Goal: Information Seeking & Learning: Understand process/instructions

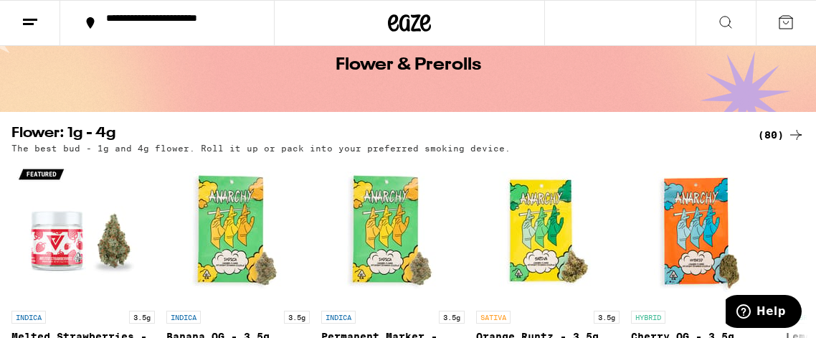
scroll to position [67, 0]
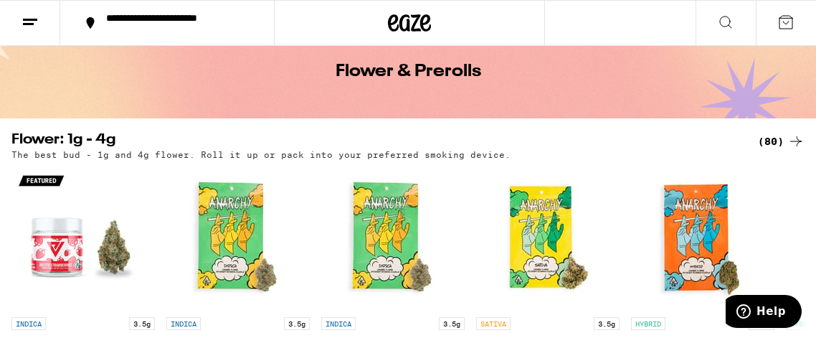
click at [129, 19] on div "**********" at bounding box center [175, 23] width 153 height 20
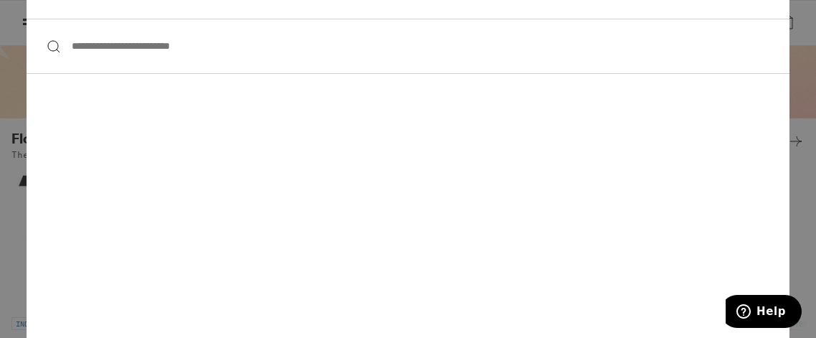
click at [795, 176] on div "**********" at bounding box center [408, 169] width 816 height 338
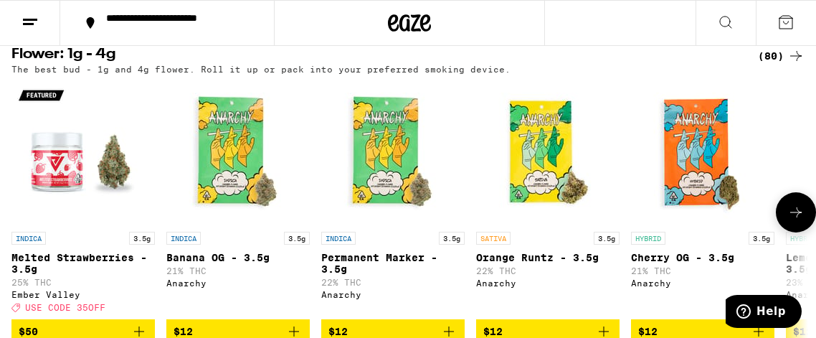
scroll to position [169, 0]
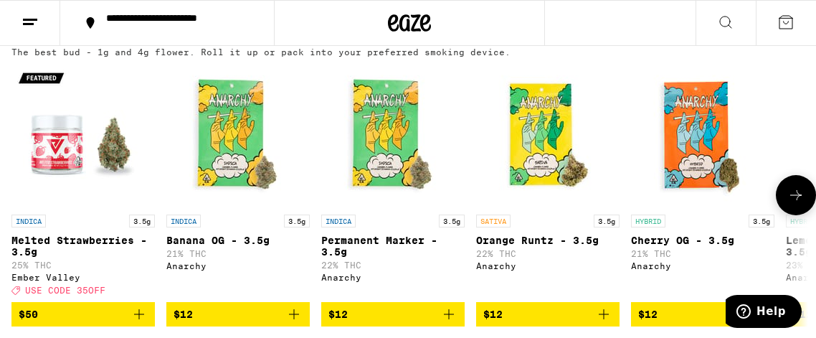
click at [788, 202] on icon at bounding box center [795, 194] width 17 height 17
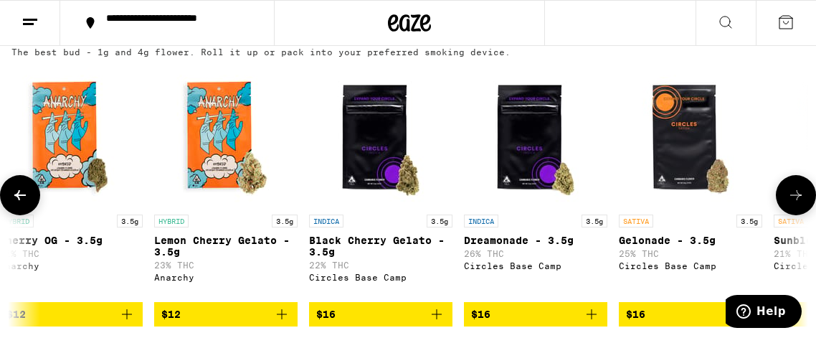
scroll to position [0, 636]
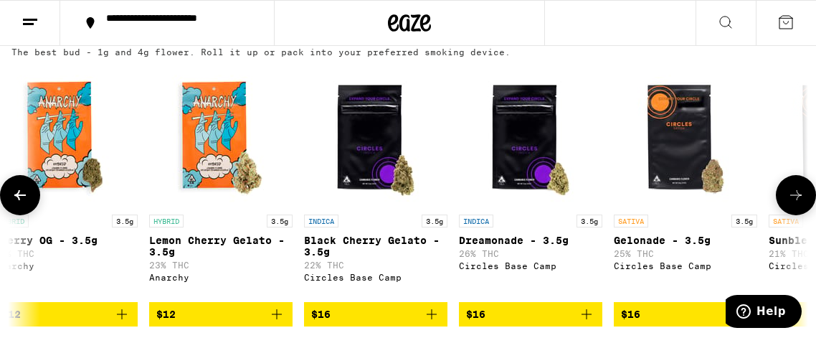
click at [520, 240] on p "Dreamonade - 3.5g" at bounding box center [530, 239] width 143 height 11
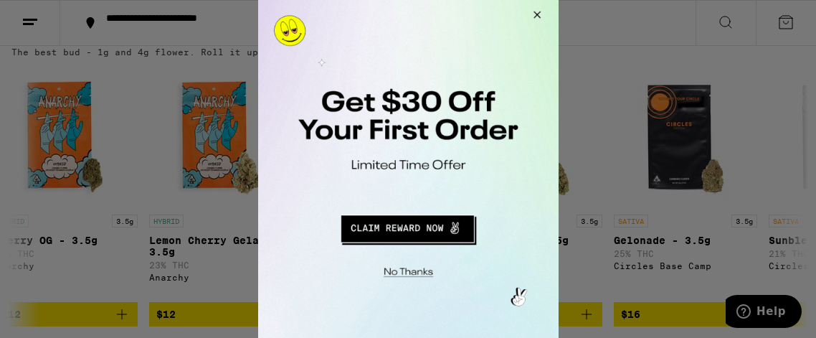
click at [540, 10] on button "Close Modal" at bounding box center [534, 17] width 39 height 34
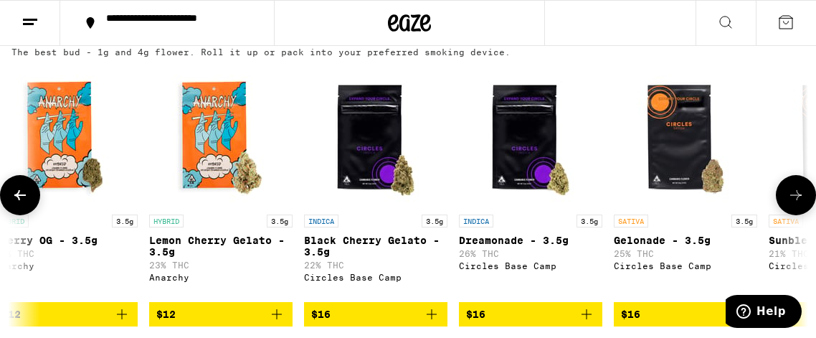
click at [787, 204] on icon at bounding box center [795, 194] width 17 height 17
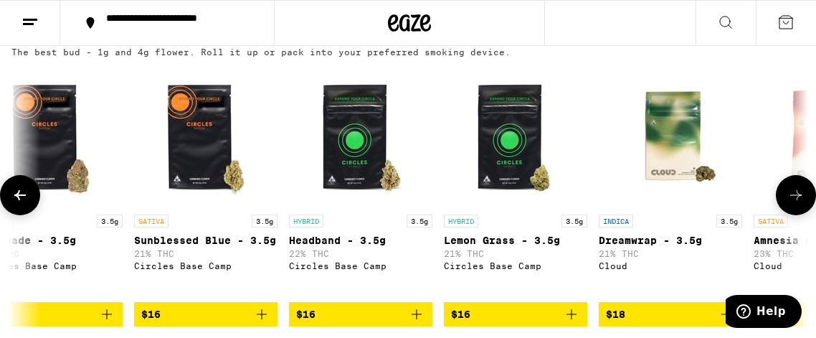
scroll to position [0, 1273]
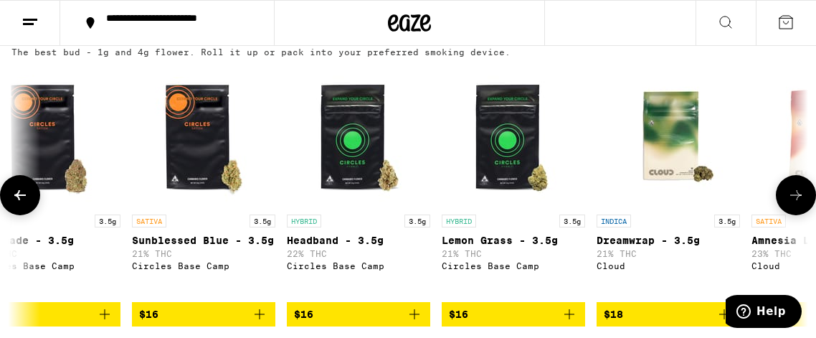
click at [787, 204] on icon at bounding box center [795, 194] width 17 height 17
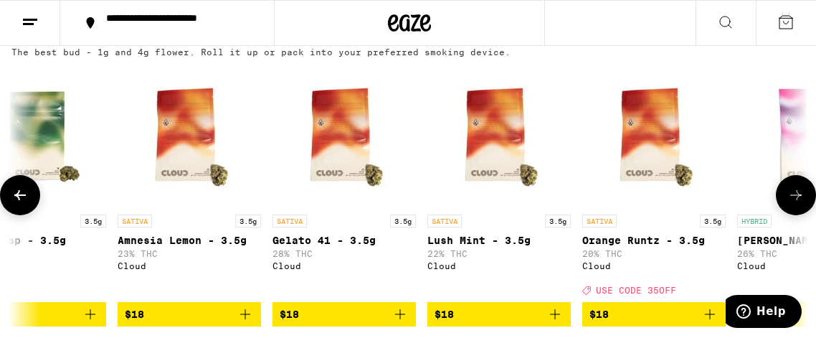
scroll to position [0, 1909]
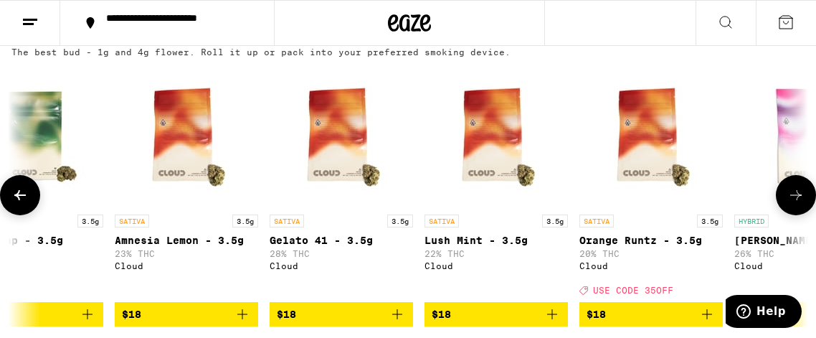
click at [785, 206] on button at bounding box center [795, 195] width 40 height 40
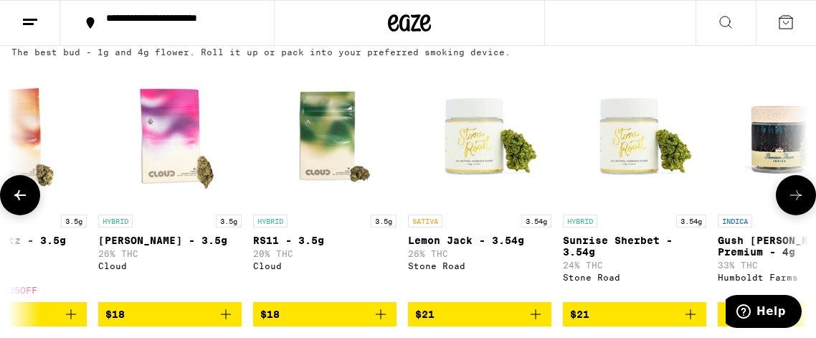
scroll to position [0, 2546]
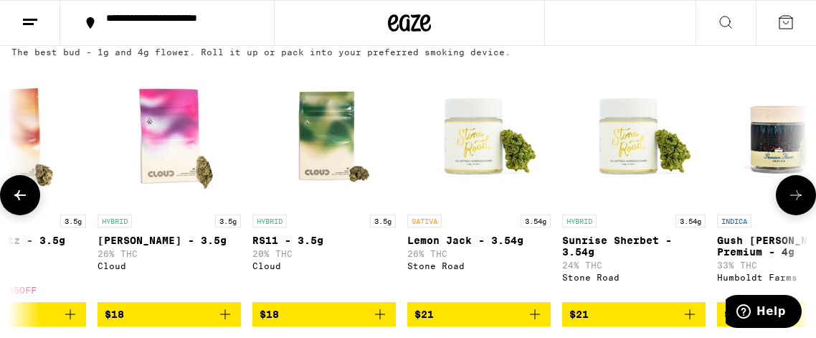
click at [449, 246] on p "Lemon Jack - 3.54g" at bounding box center [478, 239] width 143 height 11
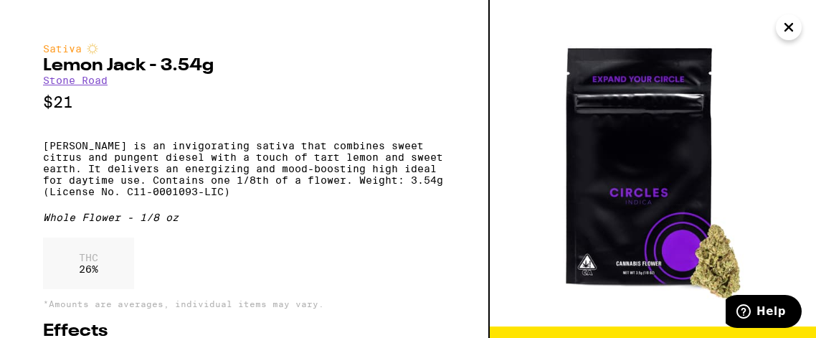
click at [785, 33] on icon "Close" at bounding box center [788, 26] width 17 height 21
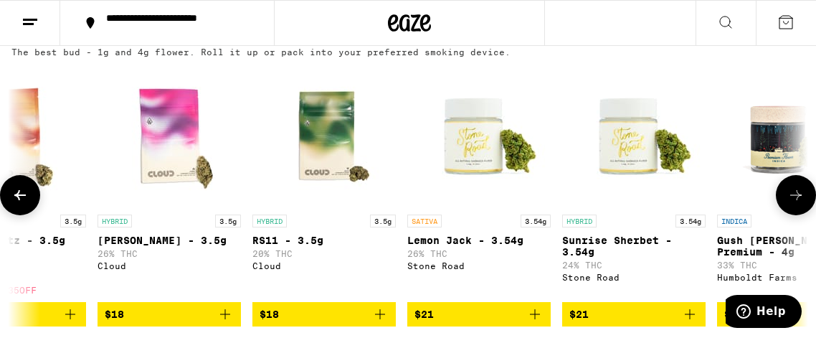
click at [411, 245] on p "Lemon Jack - 3.54g" at bounding box center [478, 239] width 143 height 11
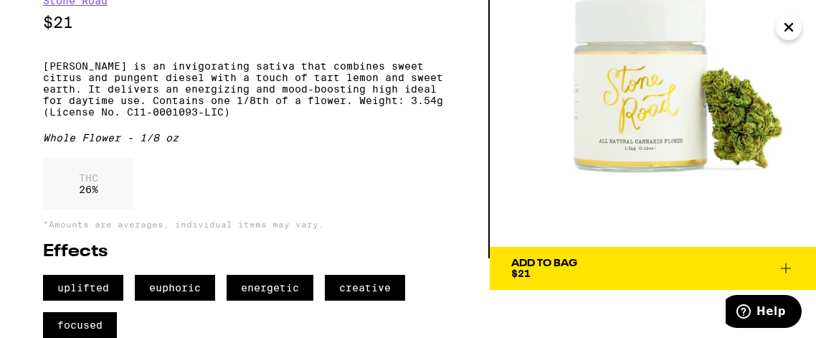
scroll to position [103, 0]
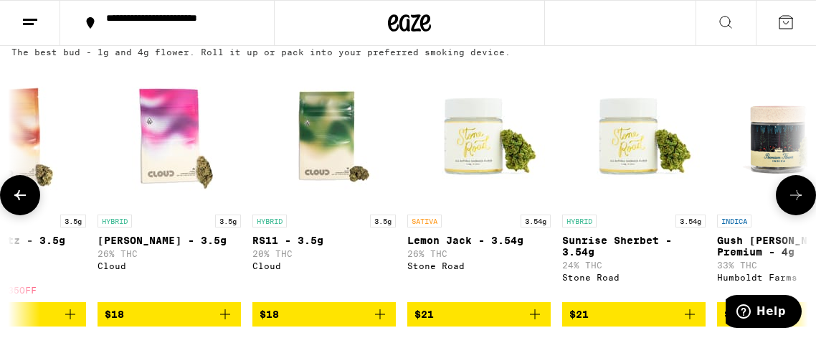
click at [798, 211] on button at bounding box center [795, 195] width 40 height 40
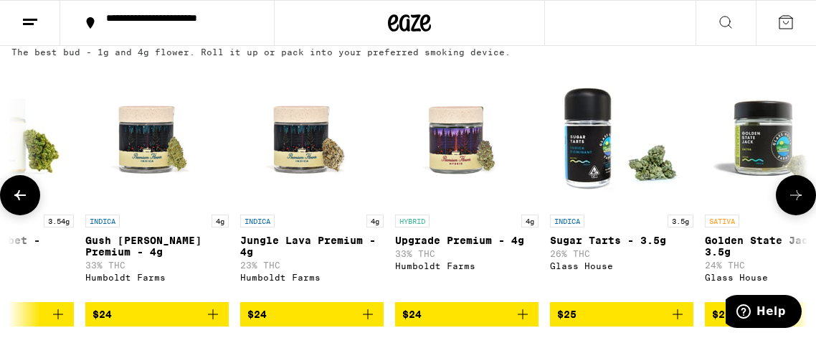
scroll to position [0, 3182]
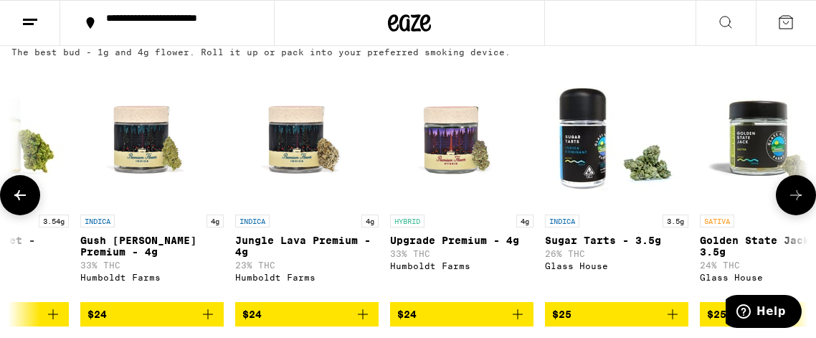
click at [798, 211] on button at bounding box center [795, 195] width 40 height 40
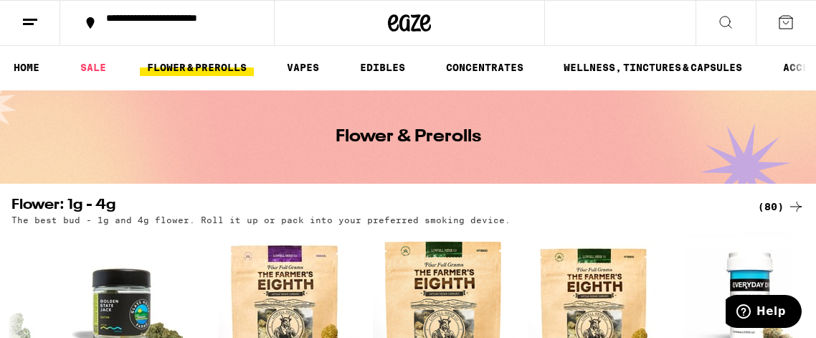
scroll to position [0, 0]
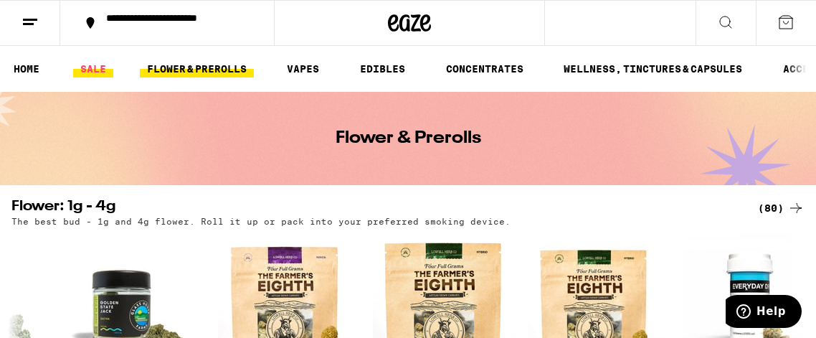
click at [96, 70] on link "SALE" at bounding box center [93, 68] width 40 height 17
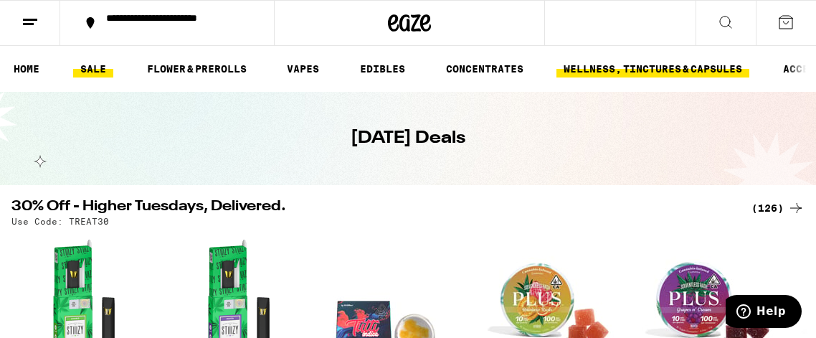
click at [613, 64] on link "WELLNESS, TINCTURES & CAPSULES" at bounding box center [652, 68] width 193 height 17
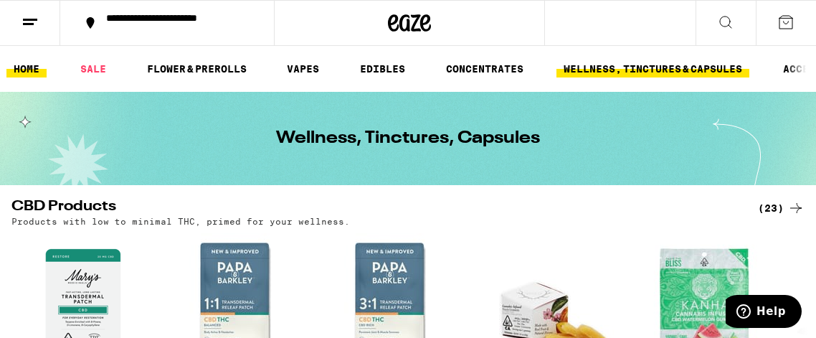
click at [30, 70] on link "HOME" at bounding box center [26, 68] width 40 height 17
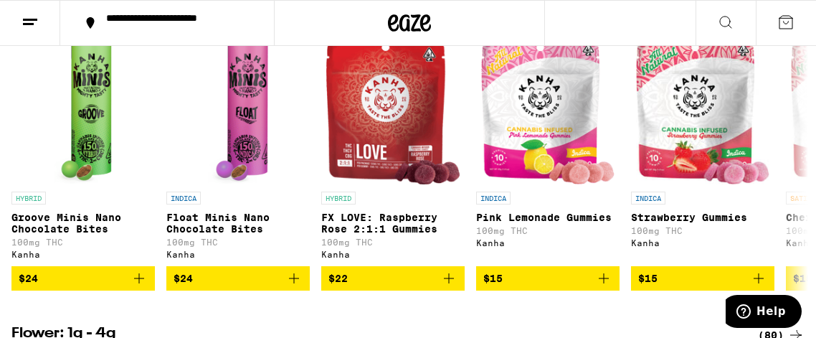
scroll to position [872, 0]
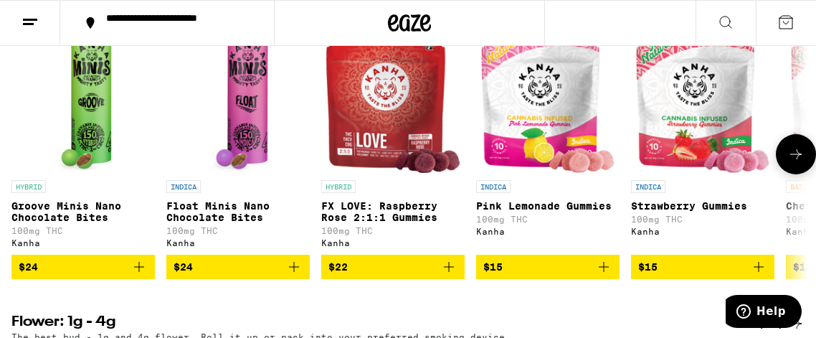
click at [411, 223] on p "FX LOVE: Raspberry Rose 2:1:1 Gummies" at bounding box center [392, 211] width 143 height 23
click at [381, 193] on div "HYBRID" at bounding box center [392, 186] width 143 height 13
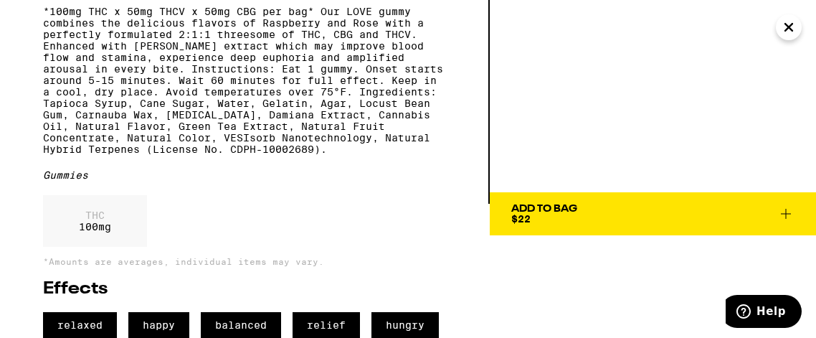
scroll to position [169, 0]
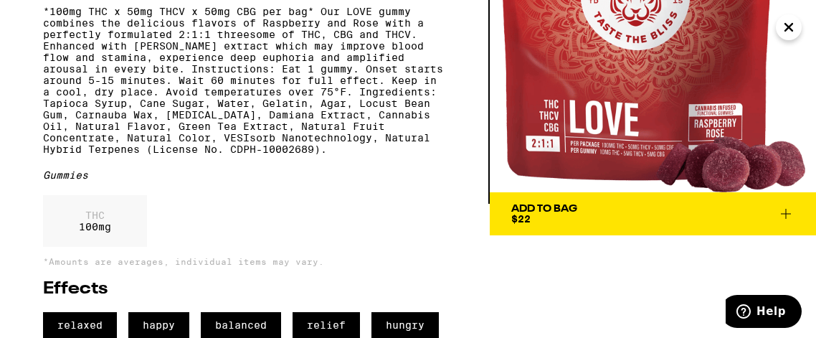
click at [136, 179] on div "Hybrid FX LOVE: Raspberry Rose 2:1:1 Gummies Kanha $22 *100mg THC x 50mg THCV x…" at bounding box center [244, 123] width 402 height 429
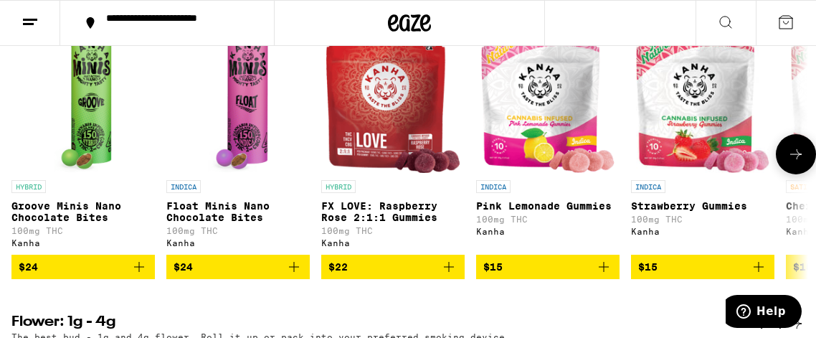
click at [786, 166] on button at bounding box center [795, 154] width 40 height 40
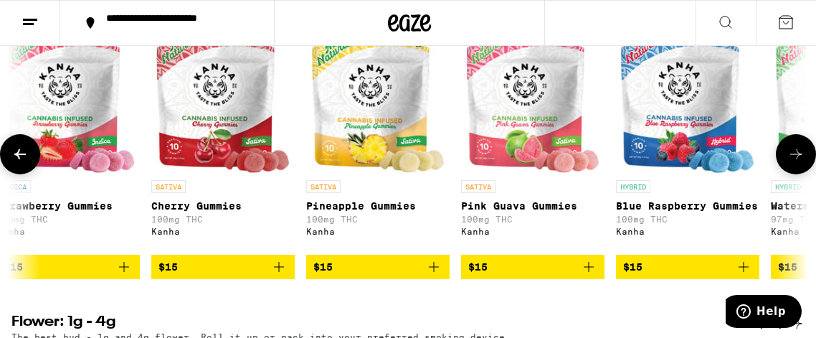
scroll to position [0, 636]
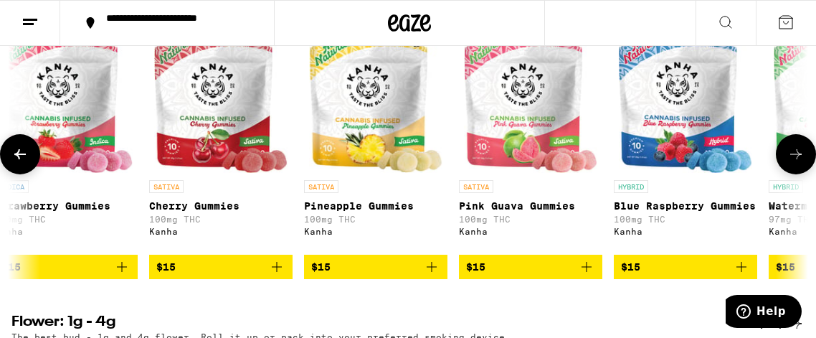
click at [786, 166] on button at bounding box center [795, 154] width 40 height 40
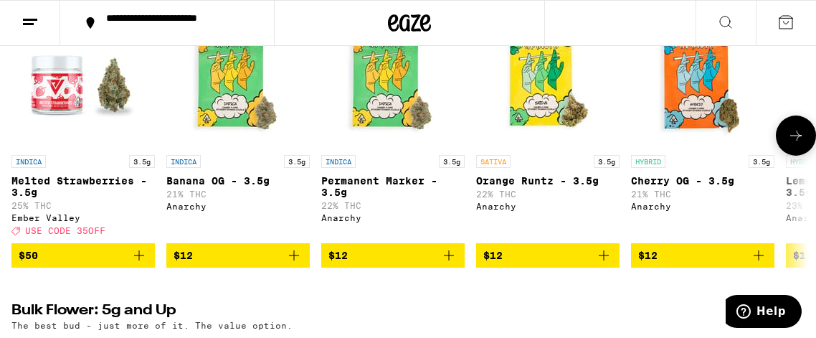
scroll to position [1233, 0]
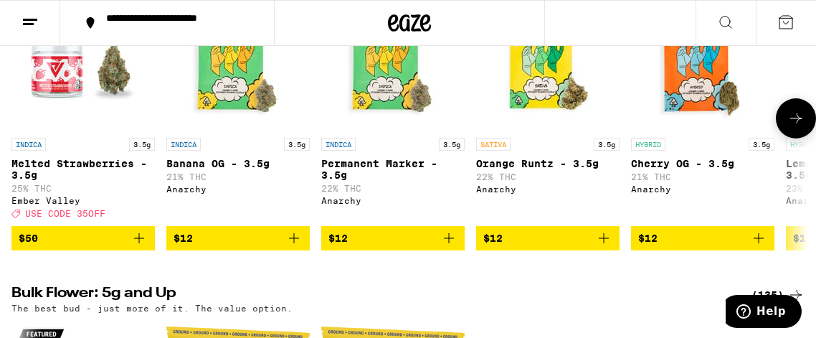
click at [787, 127] on icon at bounding box center [795, 118] width 17 height 17
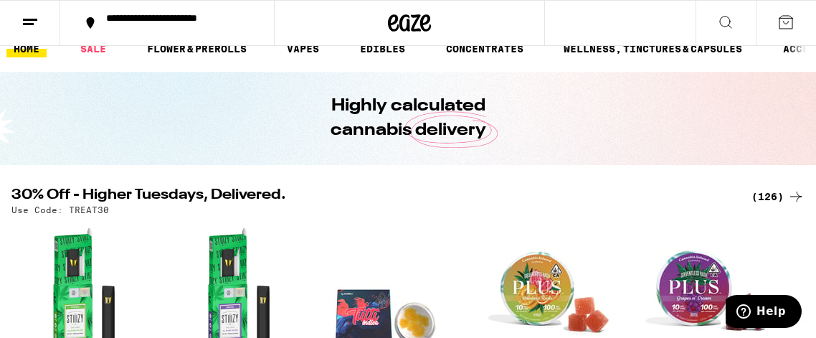
scroll to position [0, 0]
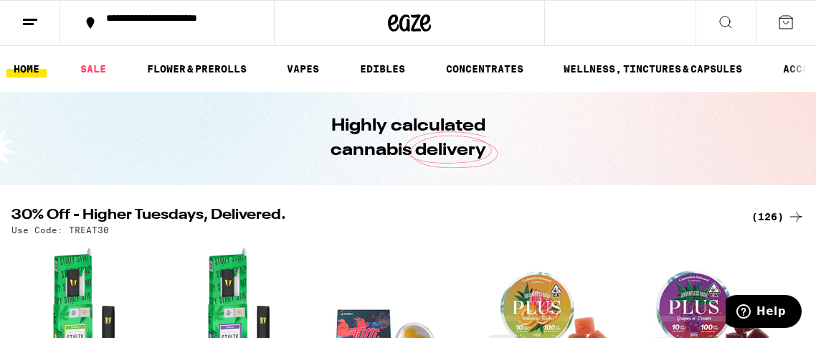
click at [774, 29] on button at bounding box center [785, 23] width 60 height 44
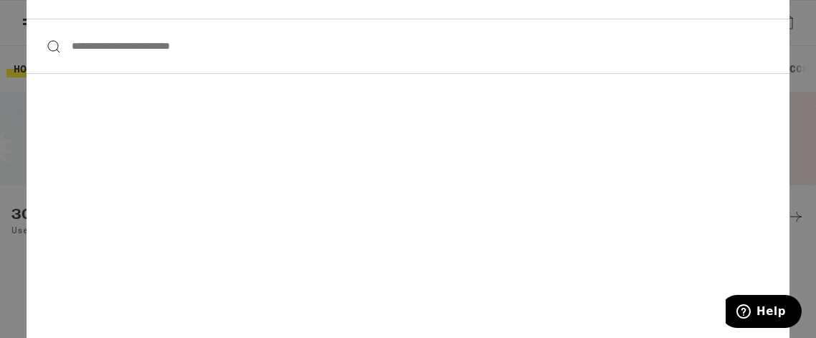
click at [801, 49] on div "**********" at bounding box center [408, 169] width 816 height 338
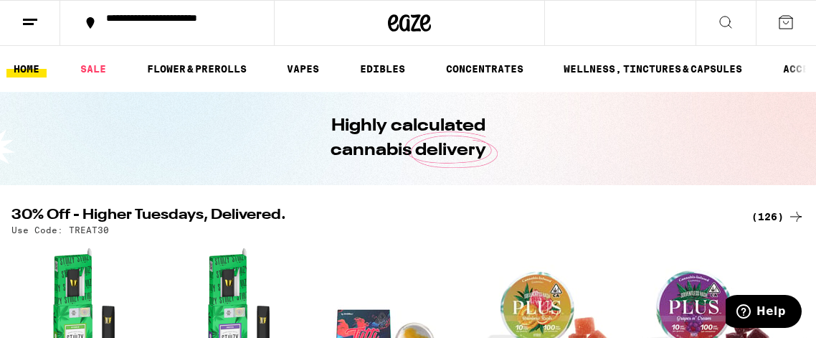
click at [11, 17] on button at bounding box center [30, 23] width 60 height 45
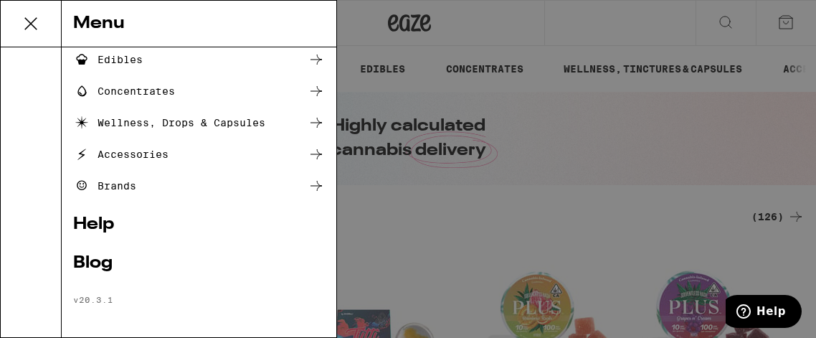
scroll to position [224, 0]
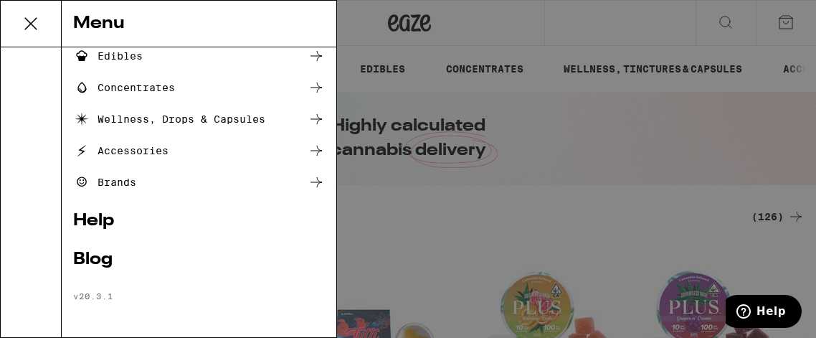
click at [72, 221] on div "Log In Sign Up Shop Sale Flower & Prerolls Vapes Edibles Concentrates Wellness,…" at bounding box center [199, 192] width 274 height 290
click at [87, 222] on link "Help" at bounding box center [199, 220] width 252 height 17
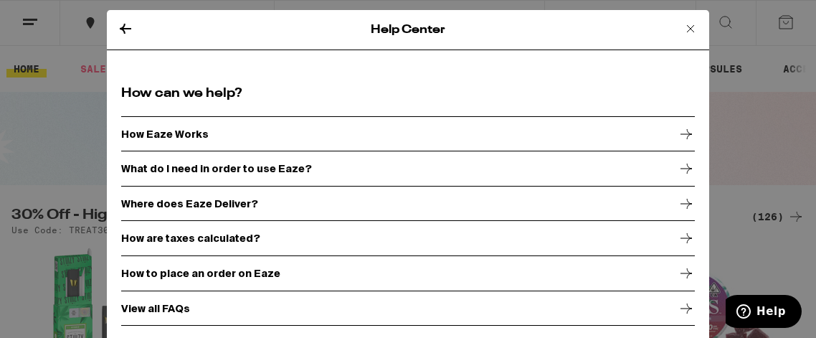
click at [198, 128] on p "How Eaze Works" at bounding box center [164, 133] width 87 height 11
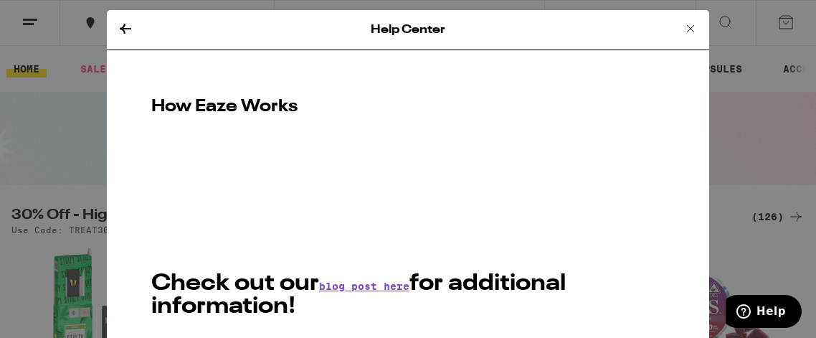
click at [134, 28] on div "Help Center" at bounding box center [408, 30] width 602 height 40
click at [120, 32] on icon at bounding box center [125, 28] width 17 height 17
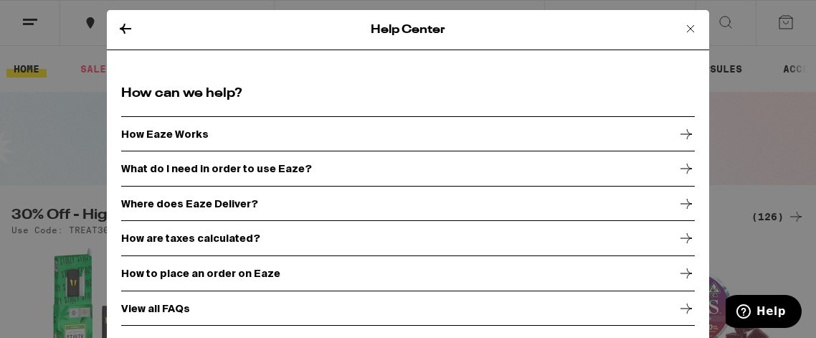
click at [123, 22] on icon at bounding box center [125, 28] width 17 height 17
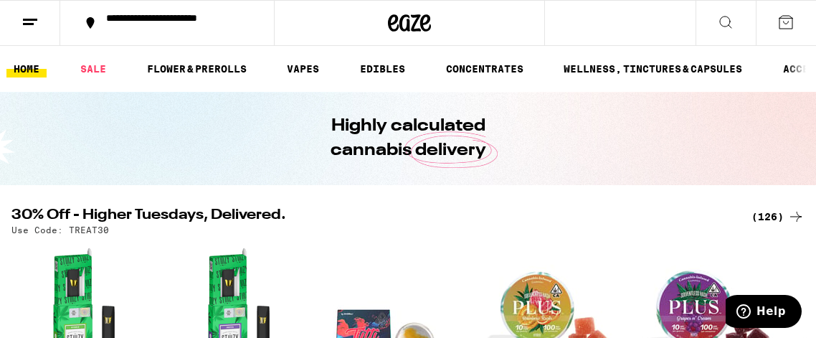
click at [24, 24] on icon at bounding box center [29, 22] width 17 height 17
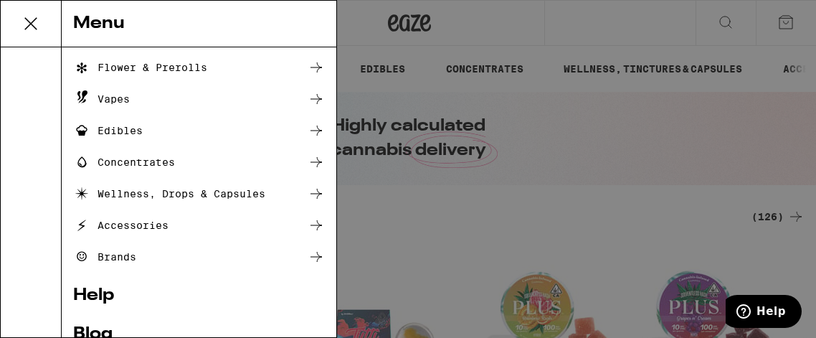
scroll to position [154, 0]
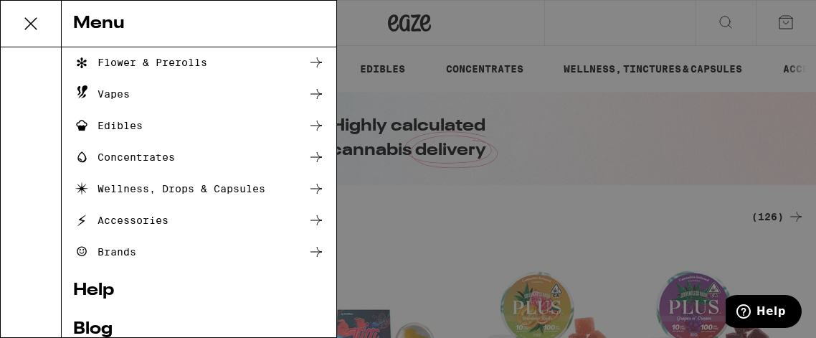
click at [114, 288] on link "Help" at bounding box center [199, 290] width 252 height 17
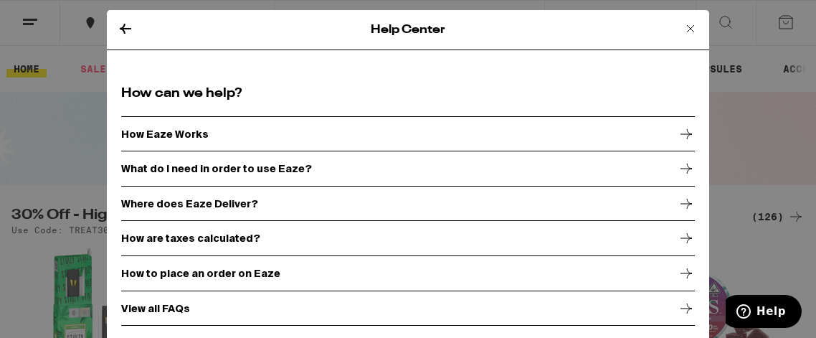
click at [168, 169] on p "What do I need in order to use Eaze?" at bounding box center [216, 168] width 191 height 11
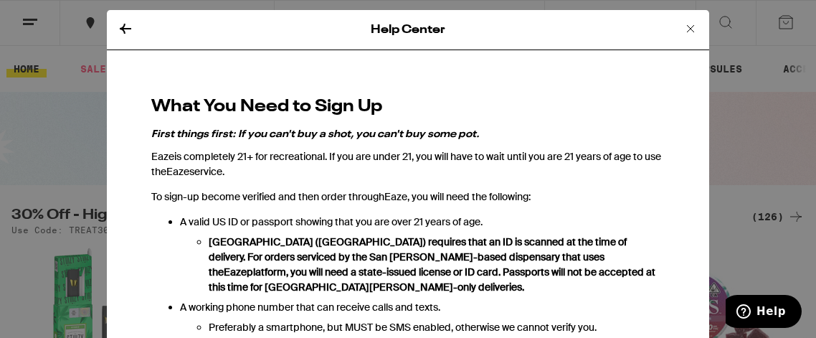
click at [689, 31] on icon at bounding box center [690, 28] width 17 height 17
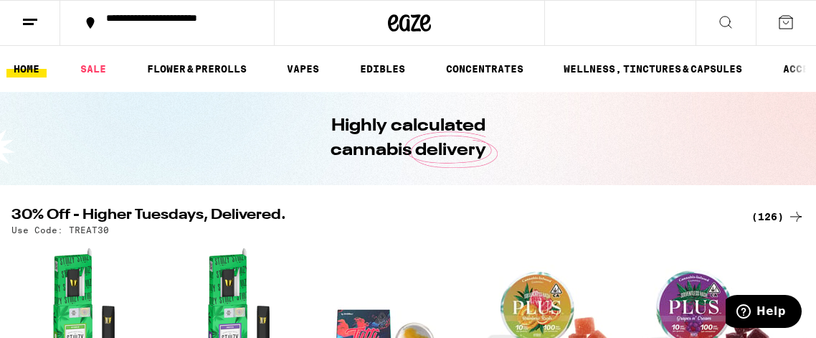
click at [689, 25] on div "Help Center How can we help? How Eaze Works What do I need in order to use Eaze…" at bounding box center [408, 169] width 816 height 338
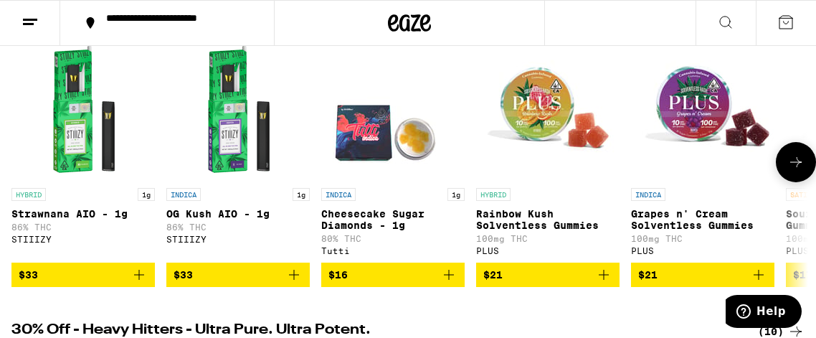
scroll to position [206, 0]
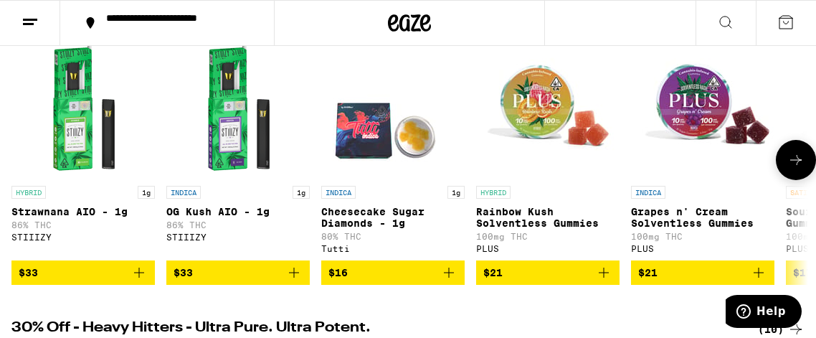
click at [388, 211] on p "Cheesecake Sugar Diamonds - 1g" at bounding box center [392, 217] width 143 height 23
click at [382, 215] on p "Cheesecake Sugar Diamonds - 1g" at bounding box center [392, 217] width 143 height 23
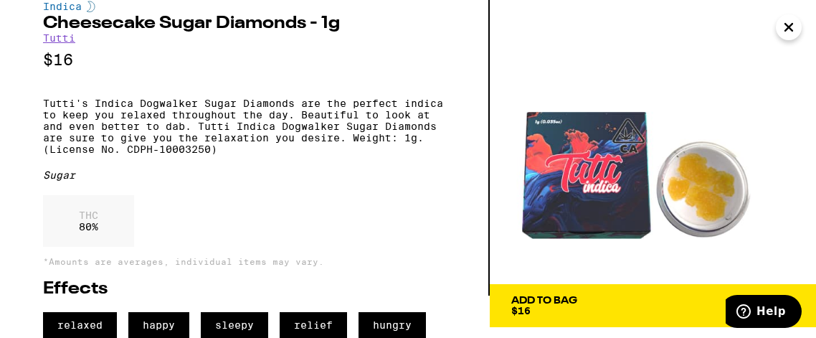
scroll to position [64, 0]
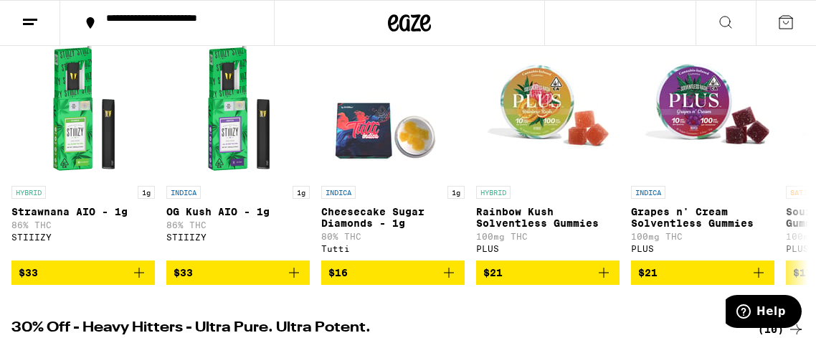
click at [25, 21] on icon at bounding box center [29, 22] width 17 height 17
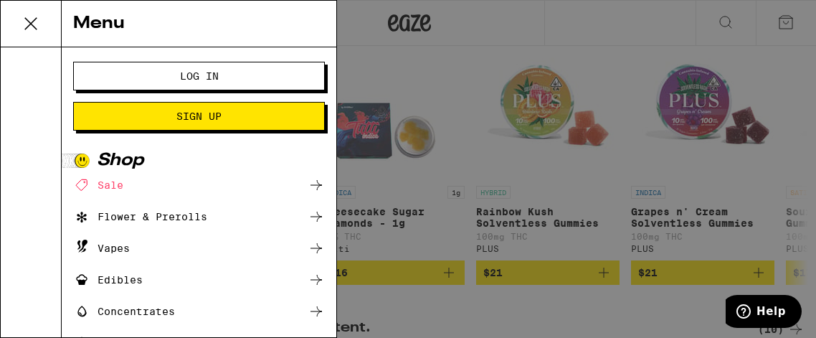
scroll to position [224, 0]
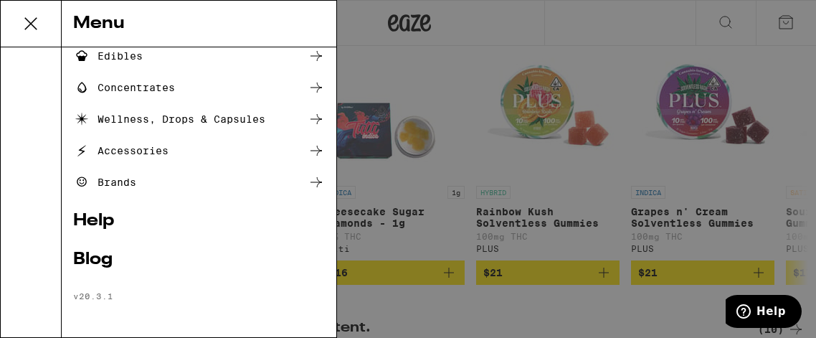
click at [102, 209] on ul "Log In Sign Up Shop Sale Flower & Prerolls Vapes Edibles Concentrates Wellness,…" at bounding box center [199, 69] width 252 height 463
click at [108, 225] on link "Help" at bounding box center [199, 220] width 252 height 17
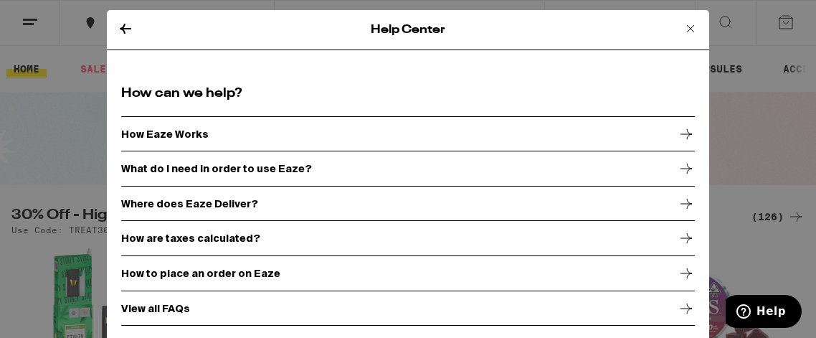
click at [138, 204] on p "Where does Eaze Deliver?" at bounding box center [189, 203] width 137 height 11
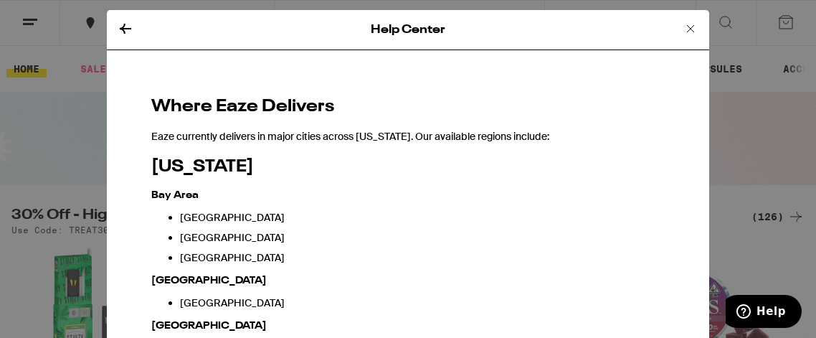
click at [692, 30] on icon at bounding box center [690, 28] width 17 height 17
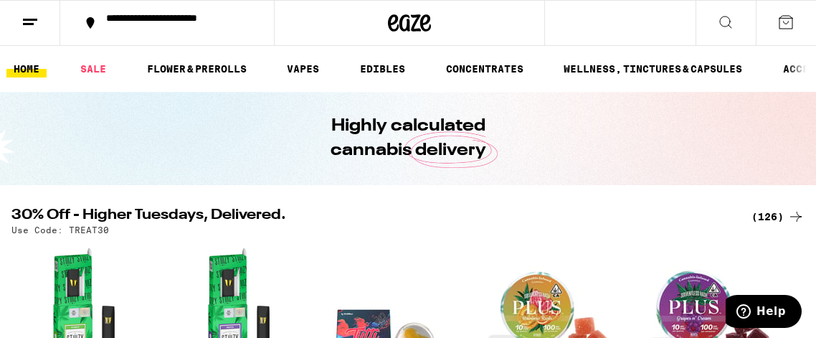
click at [25, 21] on icon at bounding box center [29, 22] width 17 height 17
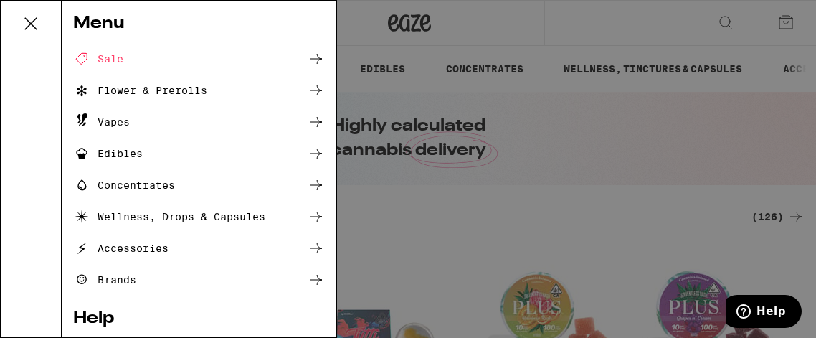
scroll to position [224, 0]
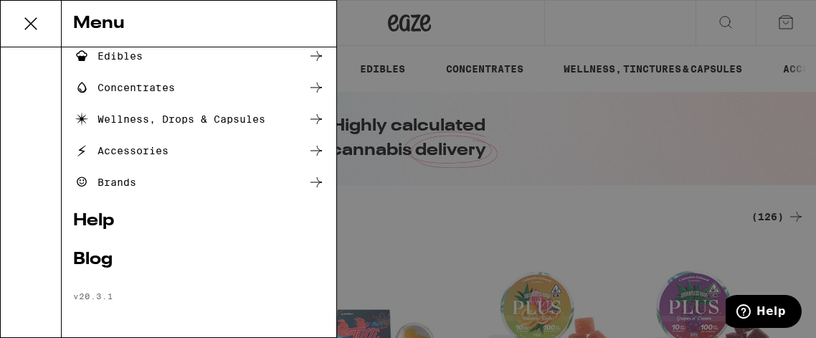
click at [79, 212] on link "Help" at bounding box center [199, 220] width 252 height 17
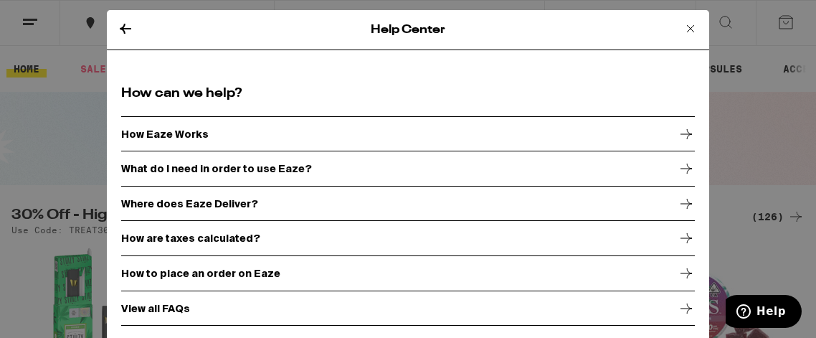
click at [146, 244] on div "How are taxes calculated?" at bounding box center [407, 238] width 573 height 36
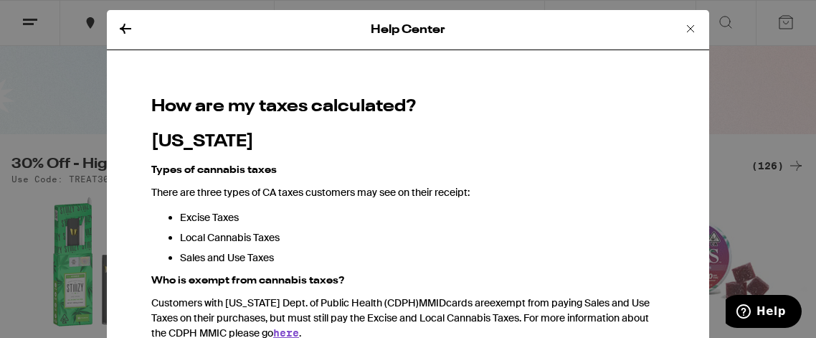
click at [693, 26] on icon at bounding box center [690, 28] width 17 height 17
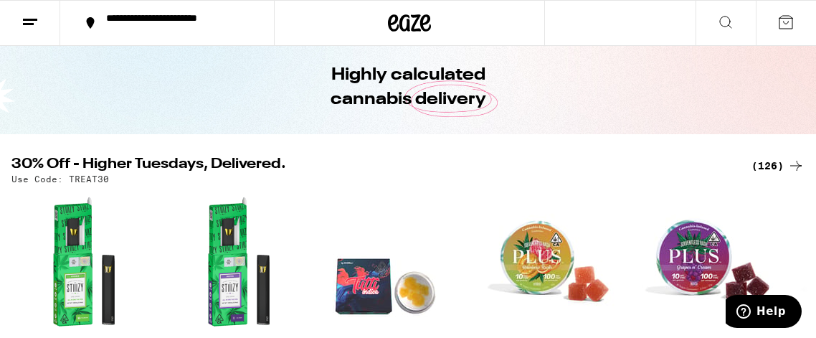
click at [46, 27] on button at bounding box center [30, 23] width 60 height 45
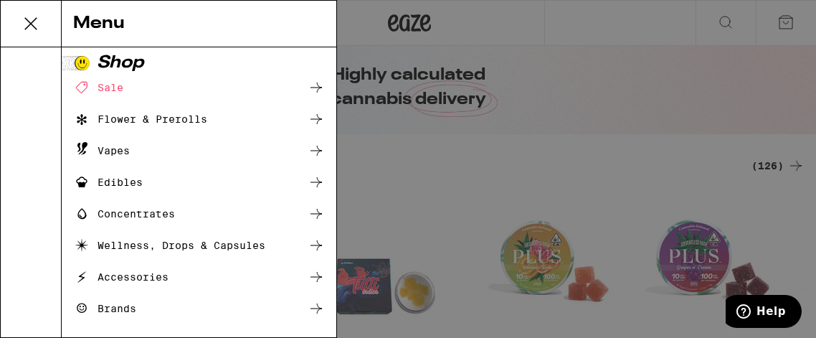
scroll to position [224, 0]
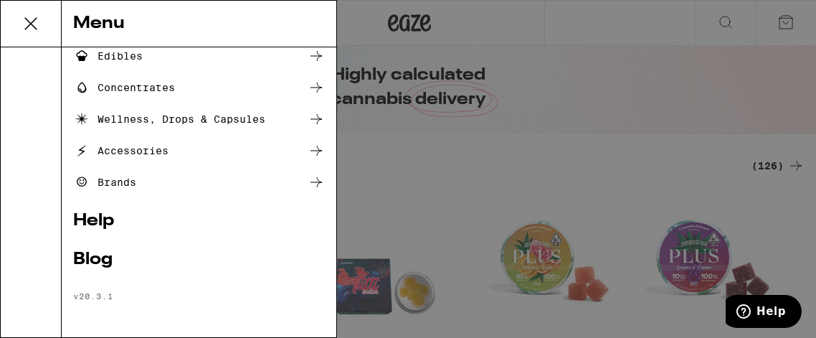
click at [128, 213] on link "Help" at bounding box center [199, 220] width 252 height 17
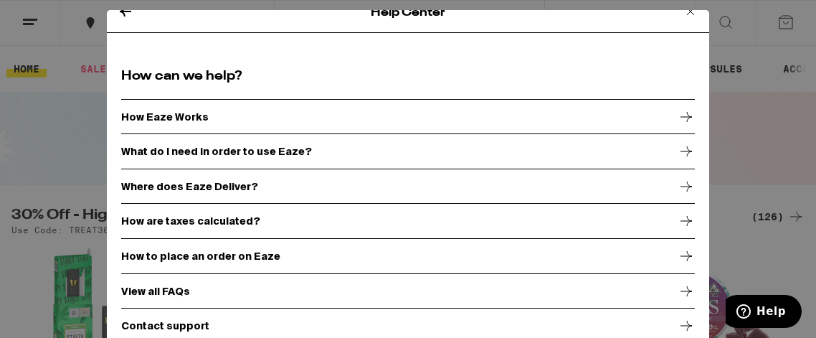
scroll to position [26, 0]
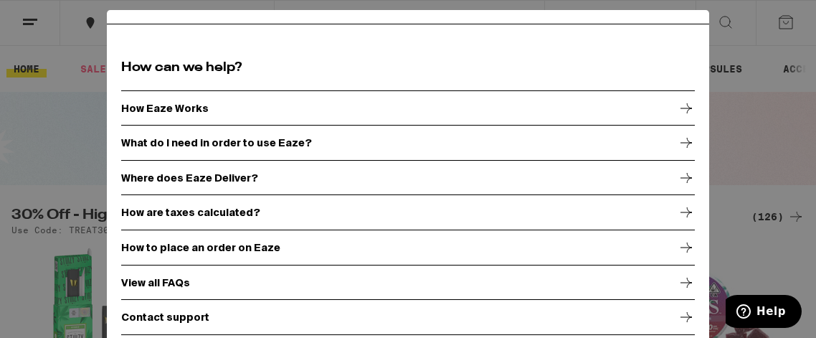
click at [1, 203] on div "Help Center How can we help? How Eaze Works What do I need in order to use Eaze…" at bounding box center [408, 169] width 816 height 338
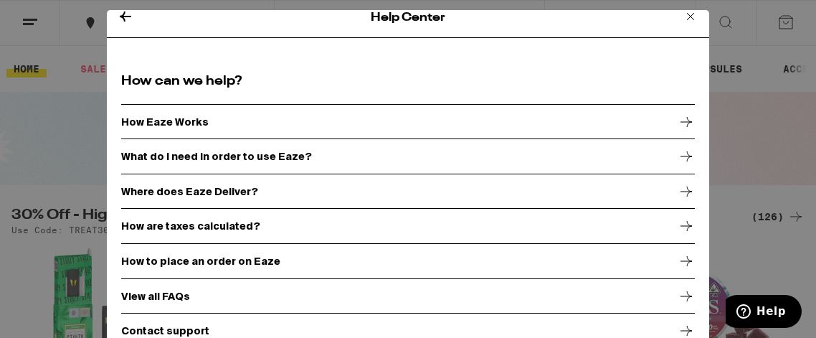
scroll to position [0, 0]
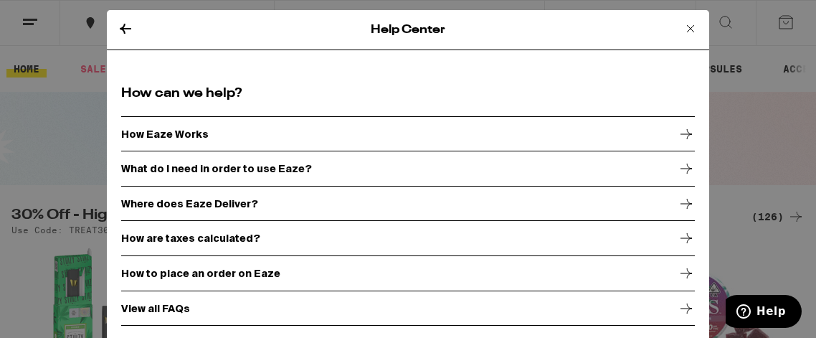
click at [691, 28] on icon at bounding box center [690, 28] width 7 height 7
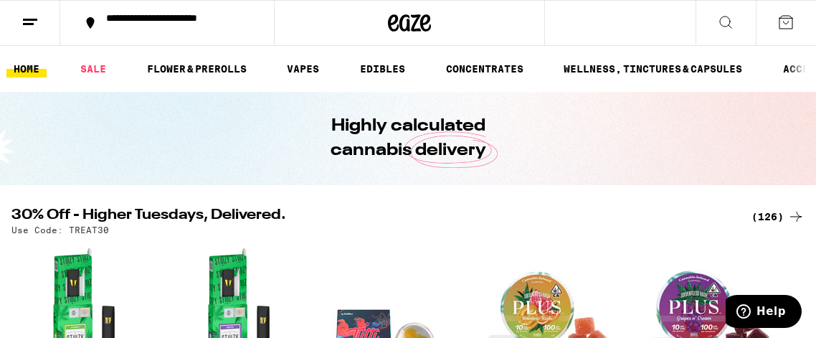
click at [193, 162] on div "Highly calculated cannabis delivery" at bounding box center [408, 138] width 550 height 93
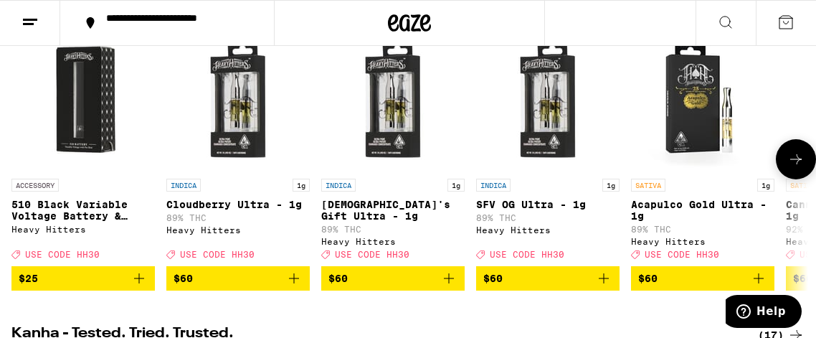
scroll to position [504, 0]
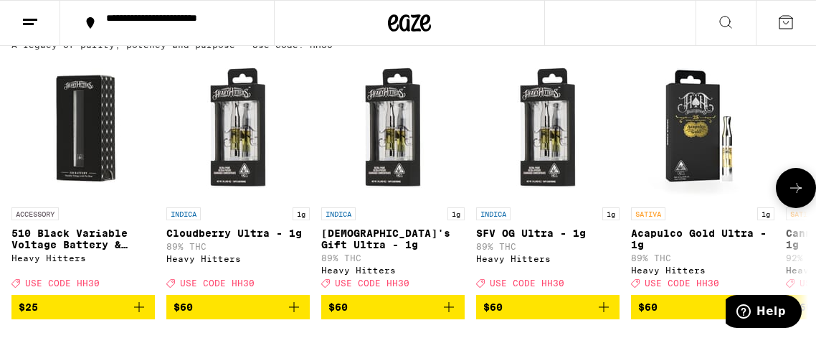
click at [795, 196] on icon at bounding box center [795, 187] width 17 height 17
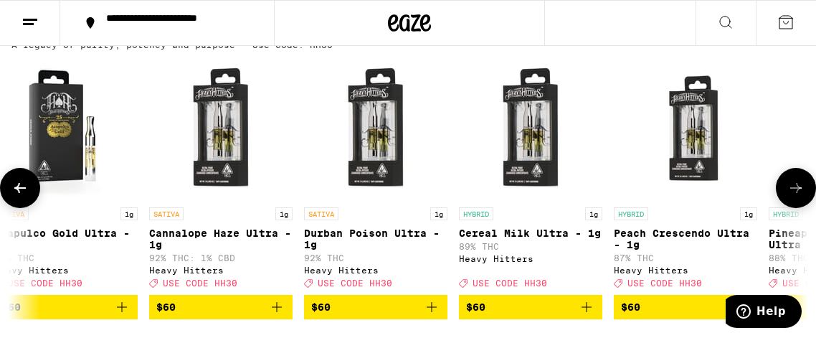
click at [795, 196] on icon at bounding box center [795, 187] width 17 height 17
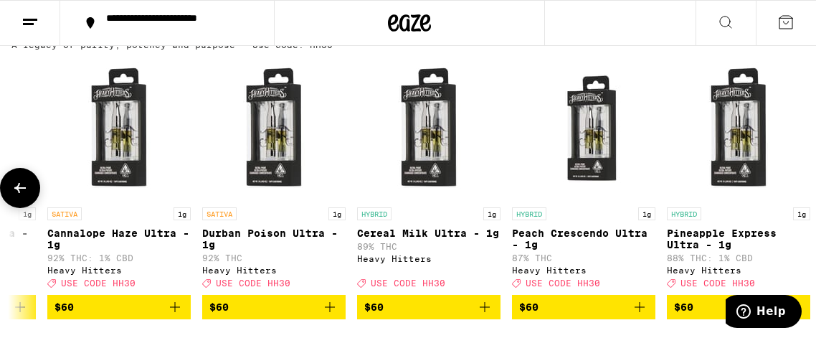
scroll to position [0, 755]
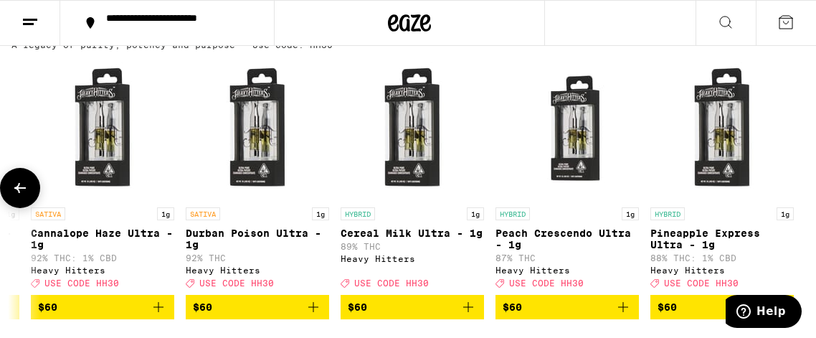
click at [795, 188] on button at bounding box center [795, 188] width 0 height 0
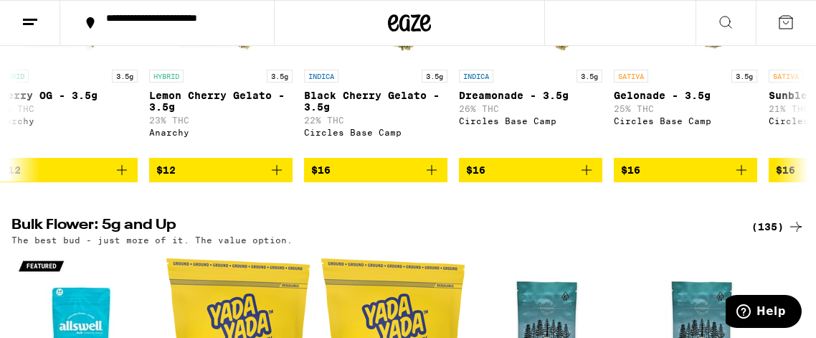
scroll to position [1444, 0]
